Goal: Find specific page/section: Find specific page/section

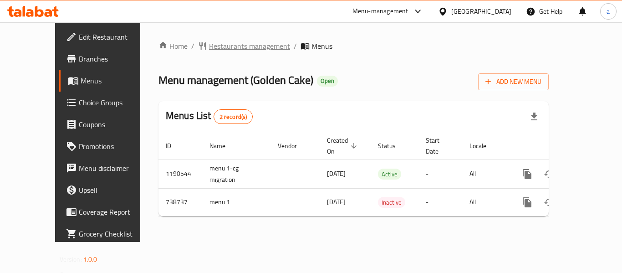
click at [215, 49] on span "Restaurants management" at bounding box center [249, 46] width 81 height 11
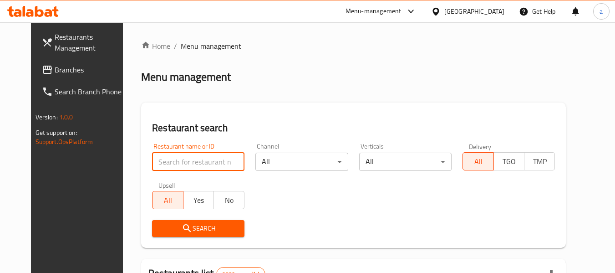
click at [179, 157] on input "search" at bounding box center [198, 161] width 92 height 18
paste input "647698"
type input "647698"
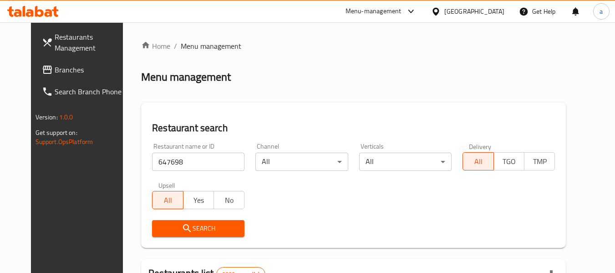
click at [191, 228] on span "Search" at bounding box center [198, 228] width 78 height 11
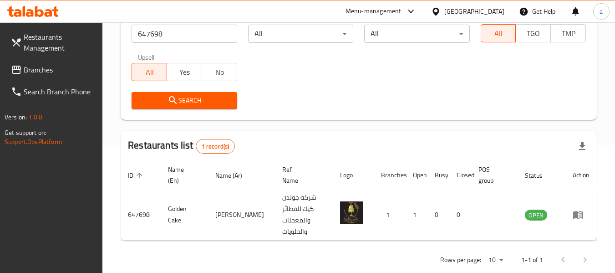
scroll to position [133, 0]
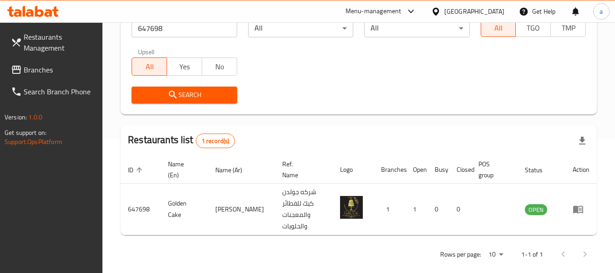
click at [444, 11] on div at bounding box center [437, 11] width 13 height 10
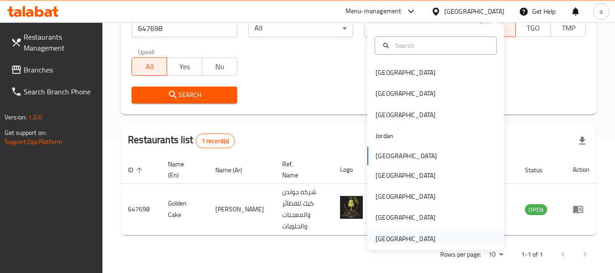
click at [400, 242] on div "[GEOGRAPHIC_DATA]" at bounding box center [405, 238] width 60 height 10
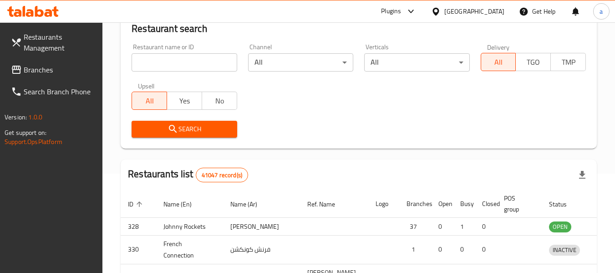
scroll to position [133, 0]
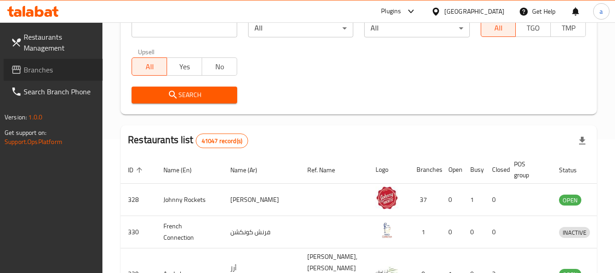
click at [28, 75] on span "Branches" at bounding box center [60, 69] width 72 height 11
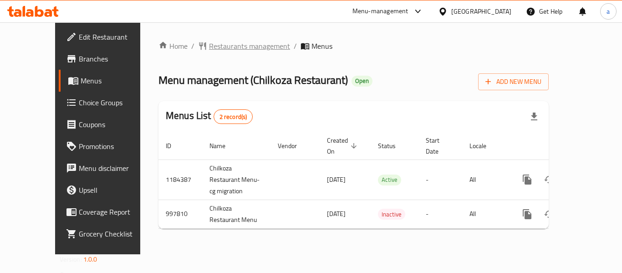
click at [217, 49] on span "Restaurants management" at bounding box center [249, 46] width 81 height 11
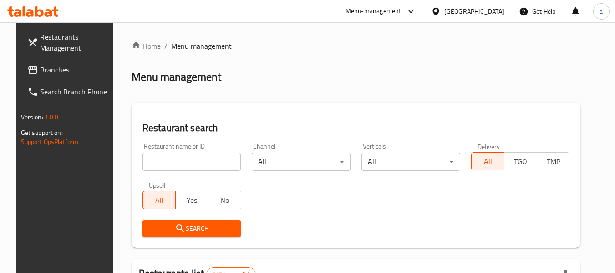
click at [191, 162] on input "search" at bounding box center [191, 161] width 99 height 18
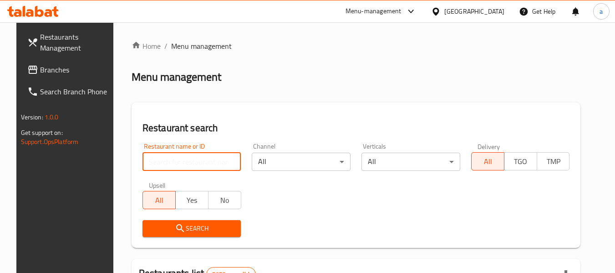
paste input "660416"
type input "660416"
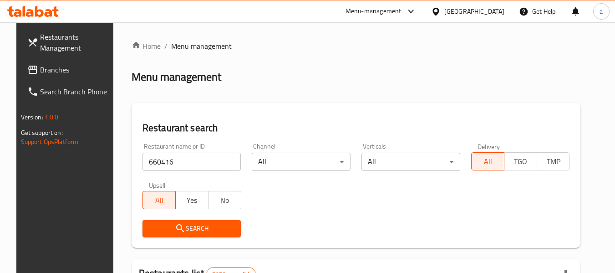
click at [186, 231] on span "Search" at bounding box center [192, 228] width 84 height 11
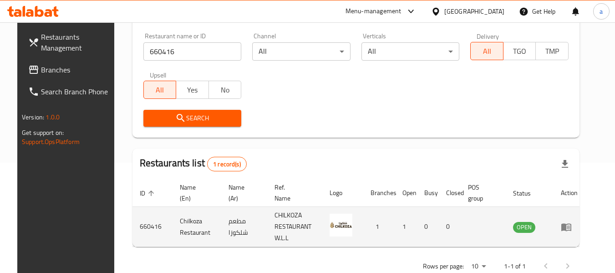
scroll to position [133, 0]
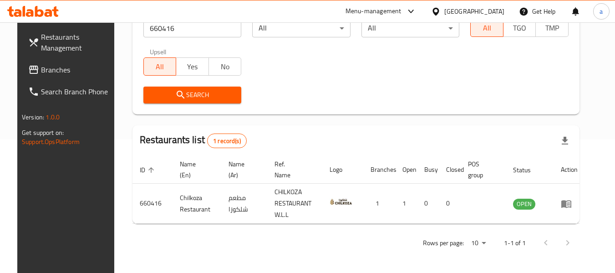
click at [439, 11] on icon at bounding box center [435, 11] width 6 height 8
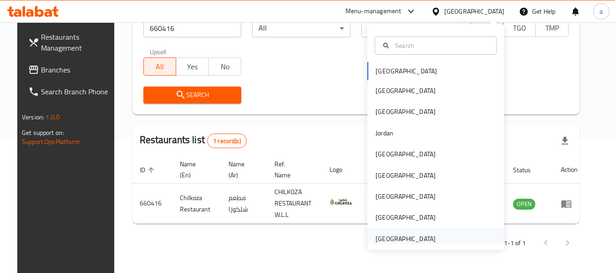
click at [419, 238] on div "[GEOGRAPHIC_DATA]" at bounding box center [405, 238] width 60 height 10
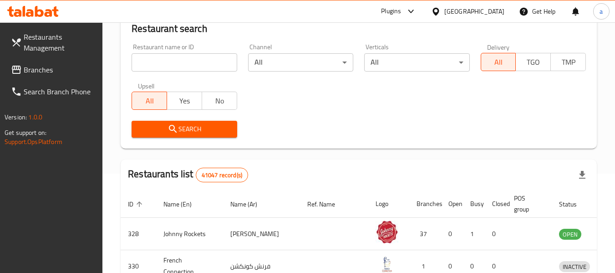
scroll to position [133, 0]
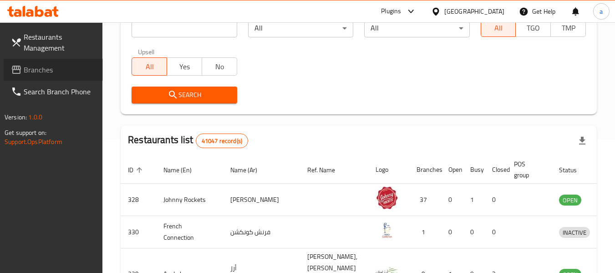
click at [53, 71] on span "Branches" at bounding box center [60, 69] width 72 height 11
